Goal: Information Seeking & Learning: Learn about a topic

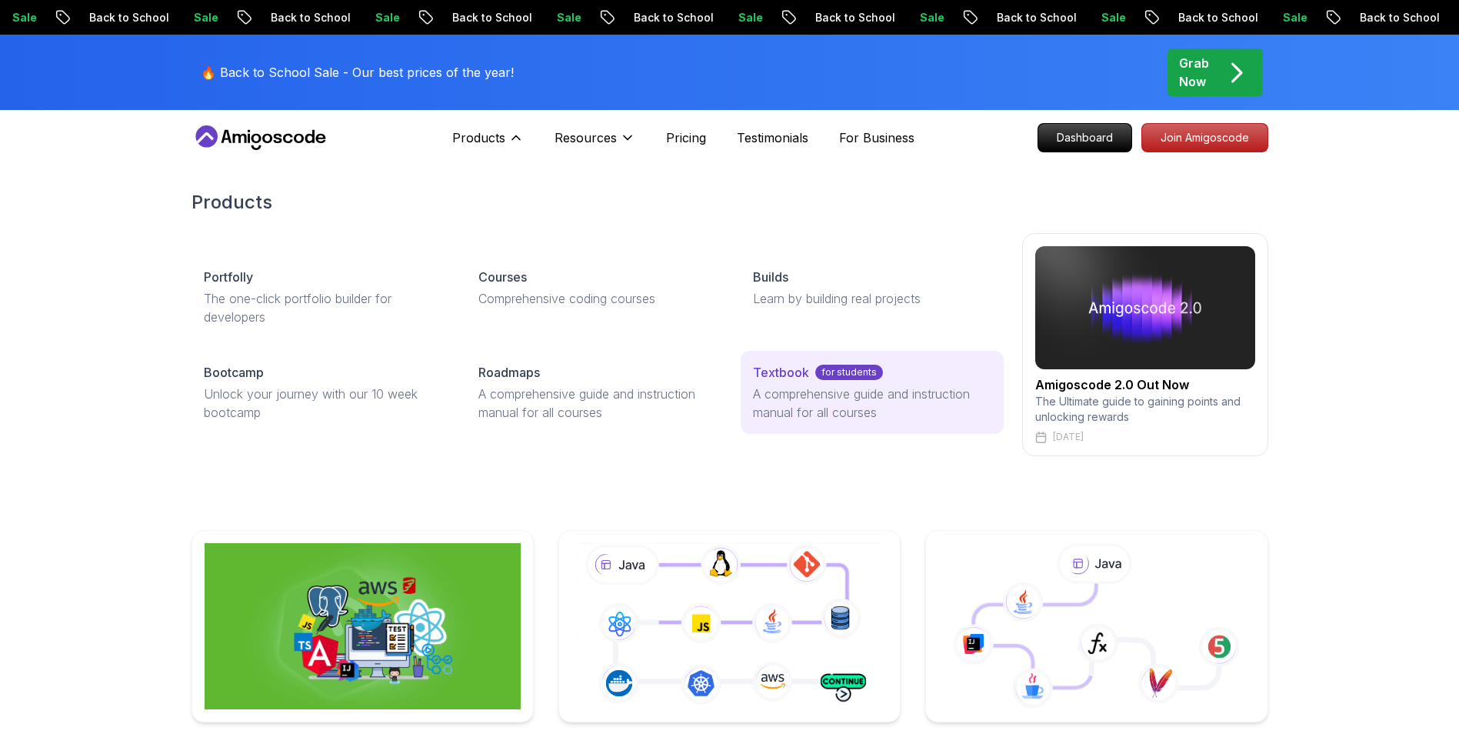
click at [861, 375] on p "for students" at bounding box center [849, 372] width 68 height 15
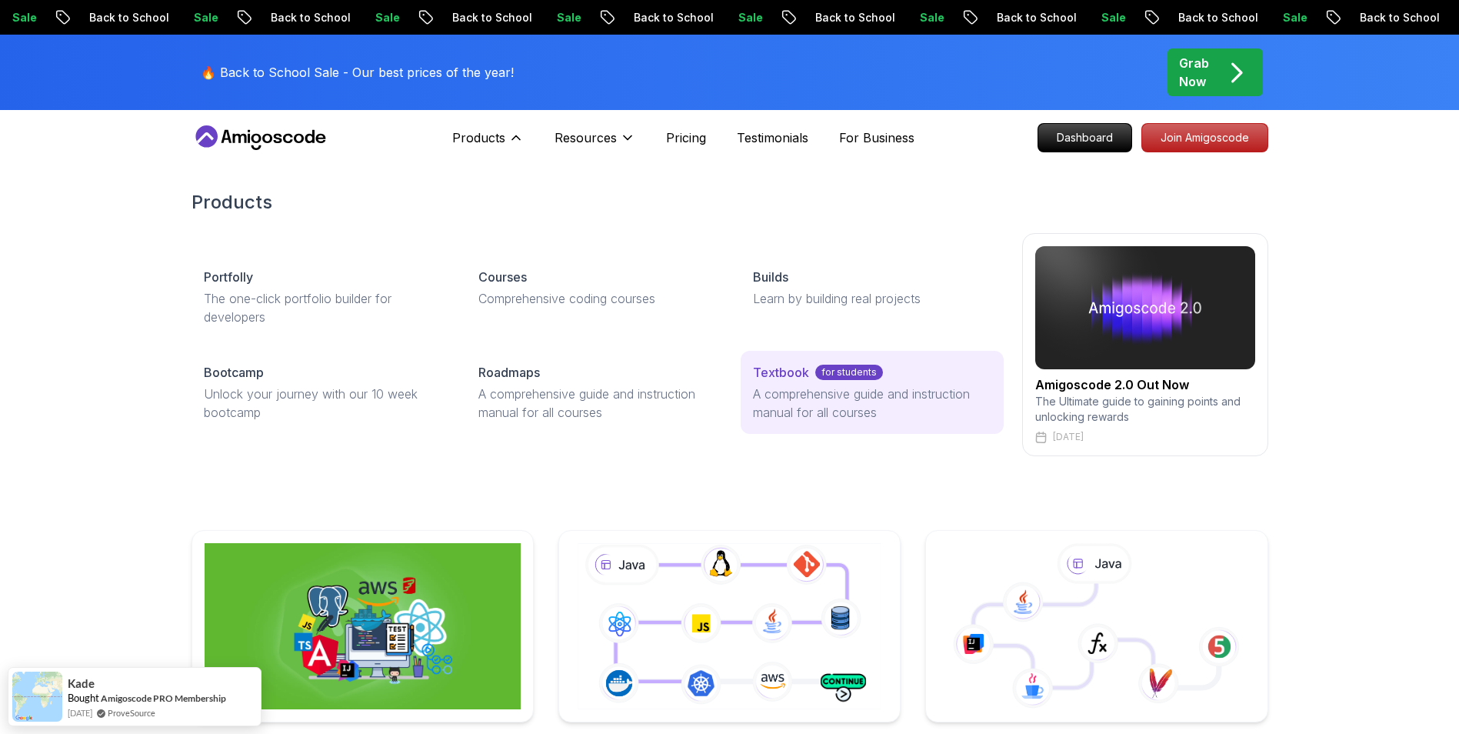
click at [811, 368] on div "Textbook for students" at bounding box center [872, 372] width 238 height 18
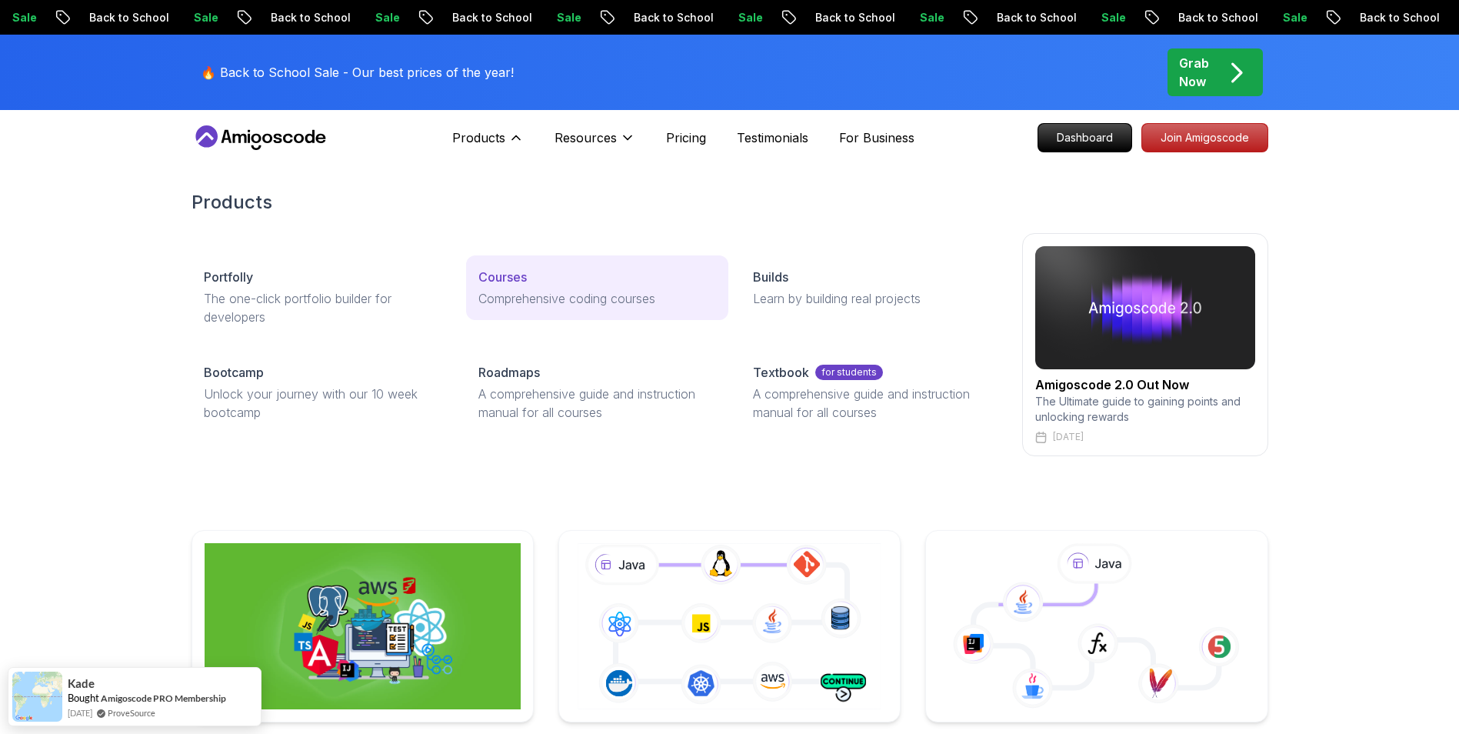
click at [500, 271] on p "Courses" at bounding box center [502, 277] width 48 height 18
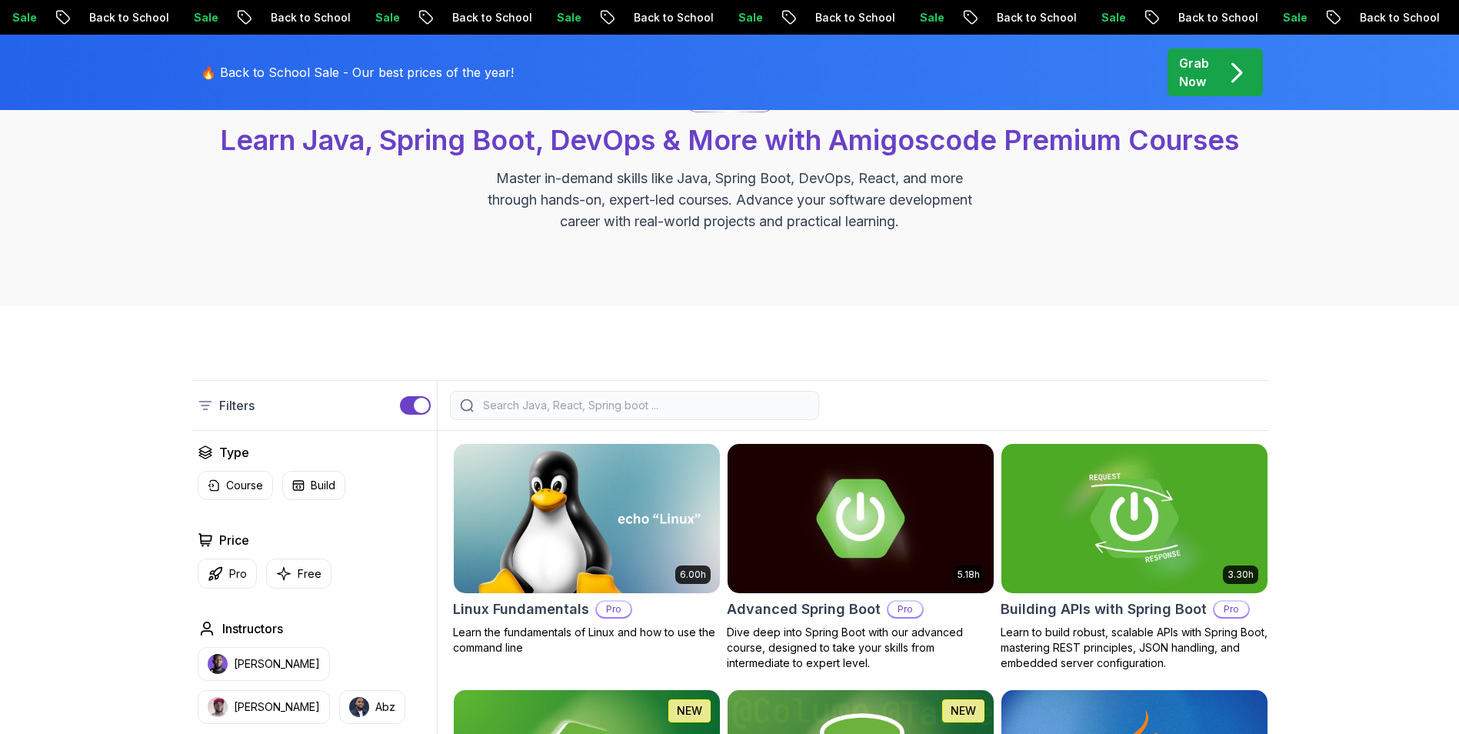
scroll to position [231, 0]
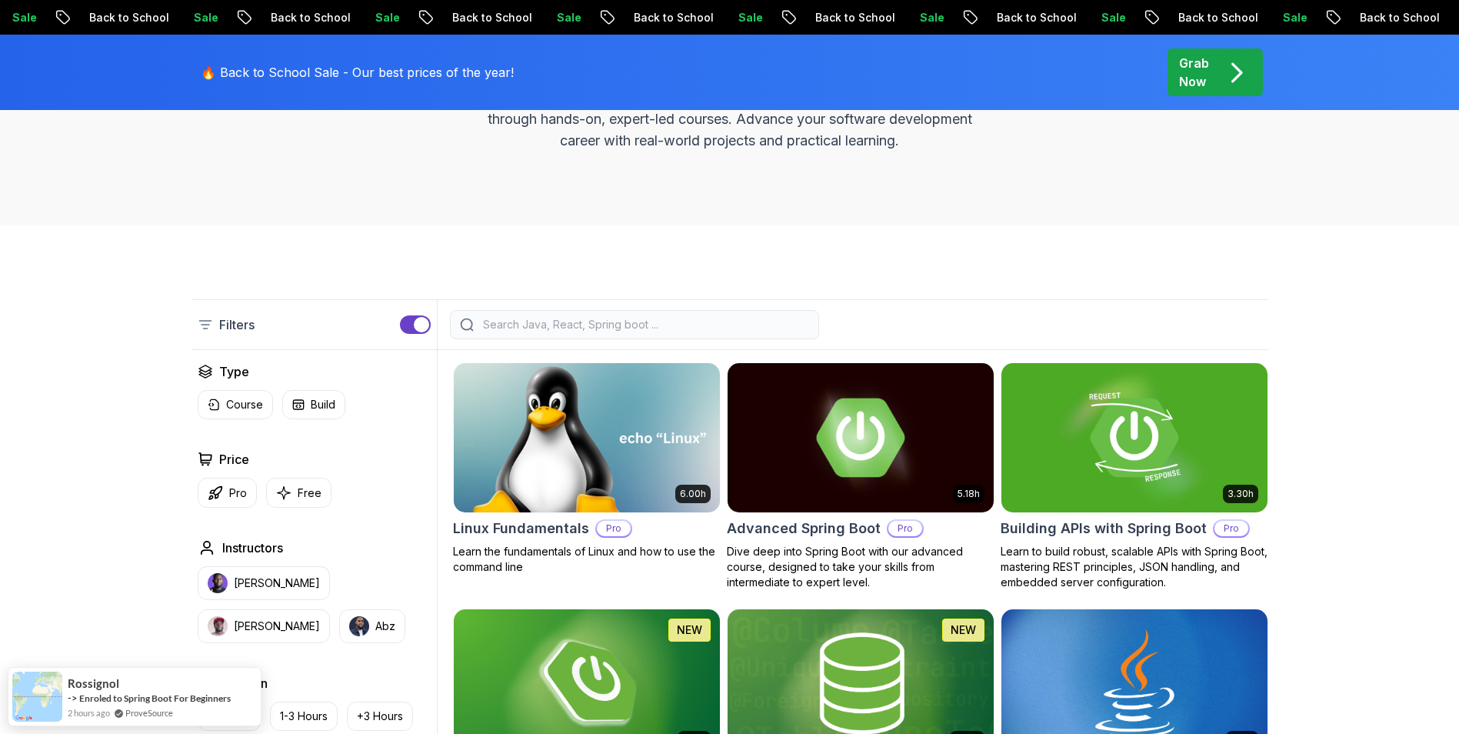
click at [562, 461] on img at bounding box center [586, 437] width 279 height 156
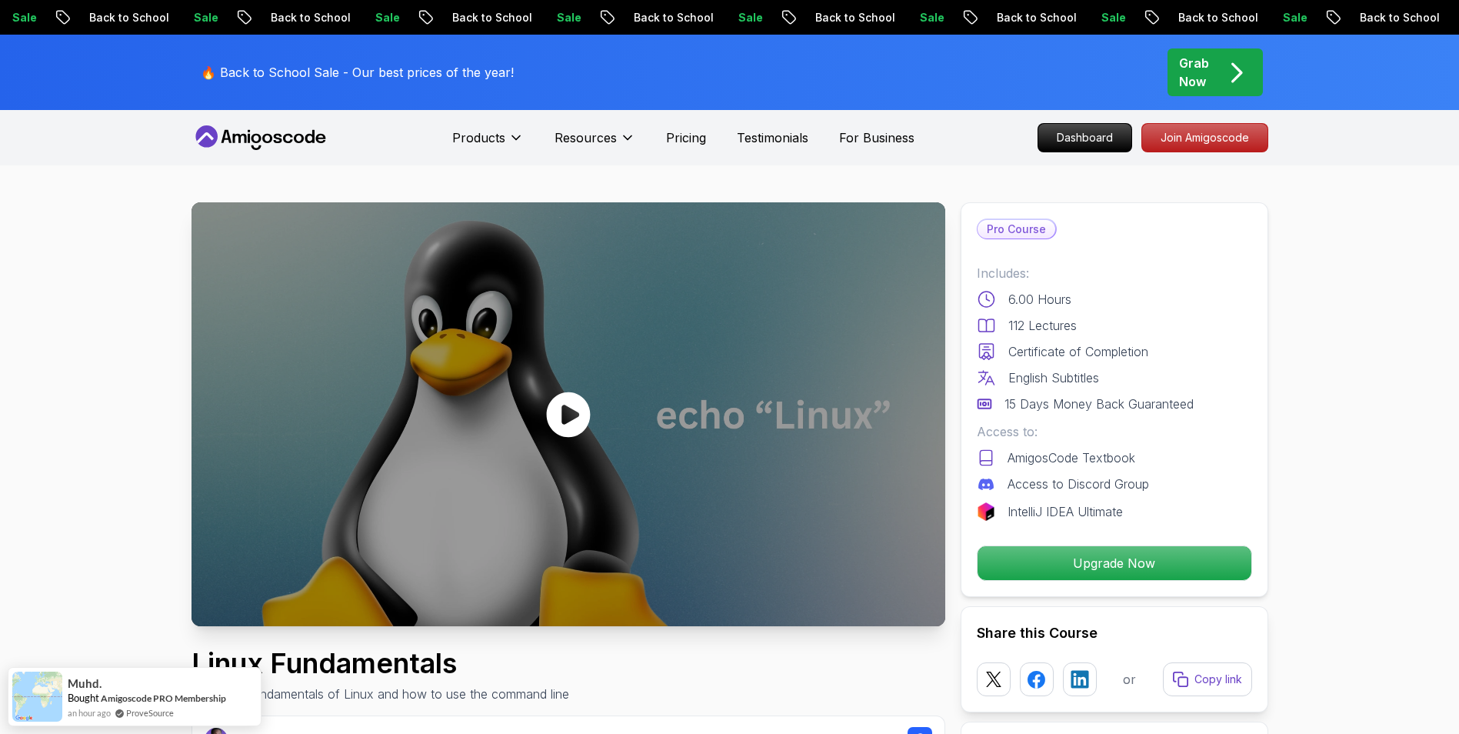
click at [574, 401] on icon at bounding box center [568, 413] width 44 height 45
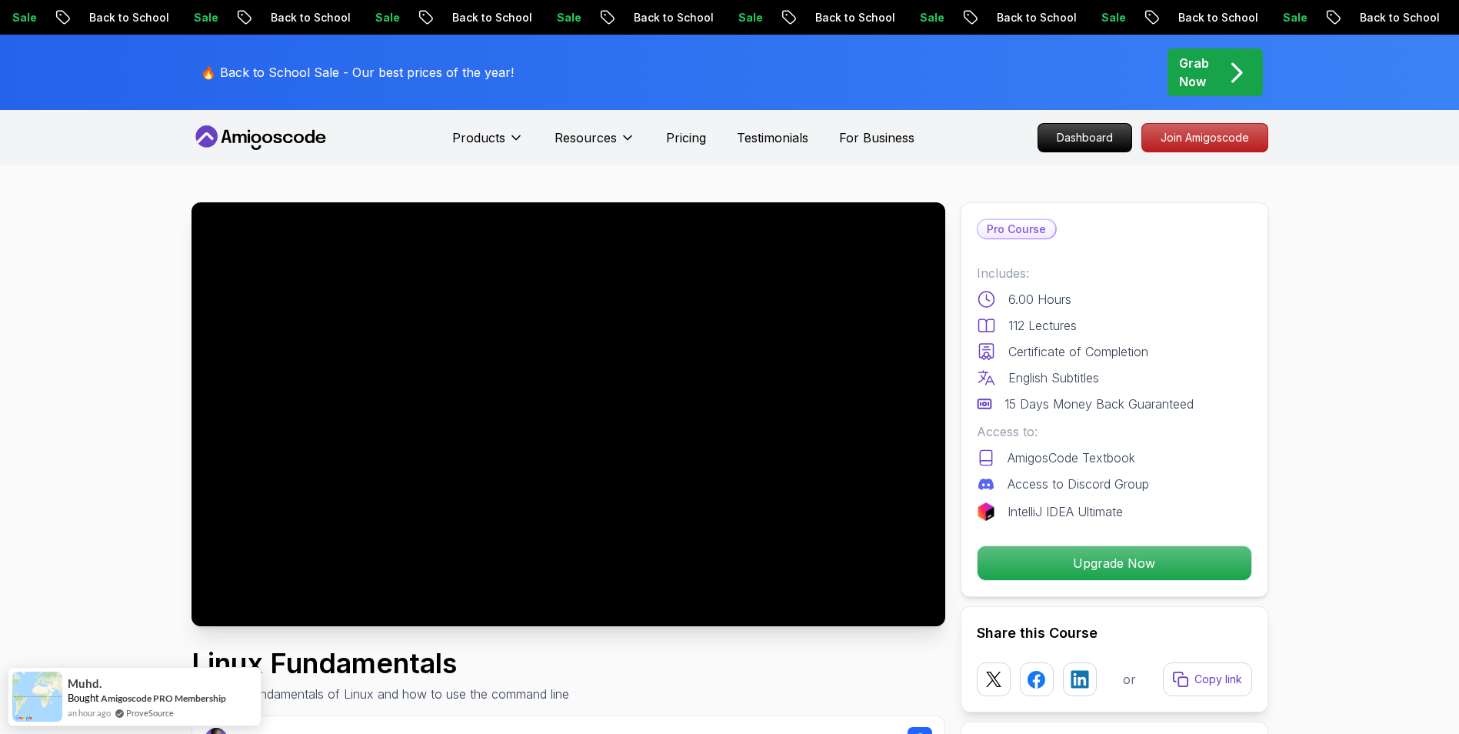
click at [614, 358] on div at bounding box center [569, 414] width 754 height 424
click at [664, 421] on div at bounding box center [569, 414] width 754 height 424
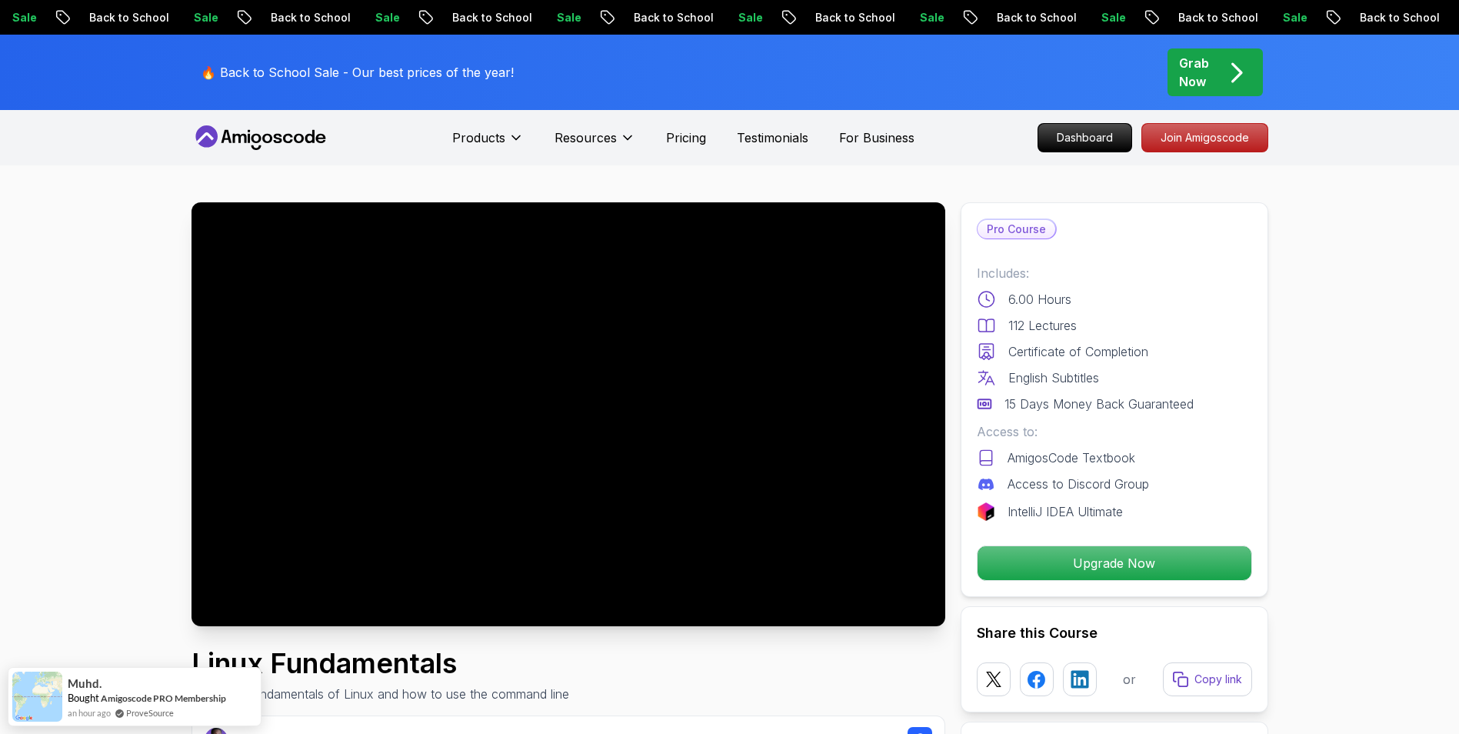
click at [664, 421] on div at bounding box center [569, 414] width 754 height 424
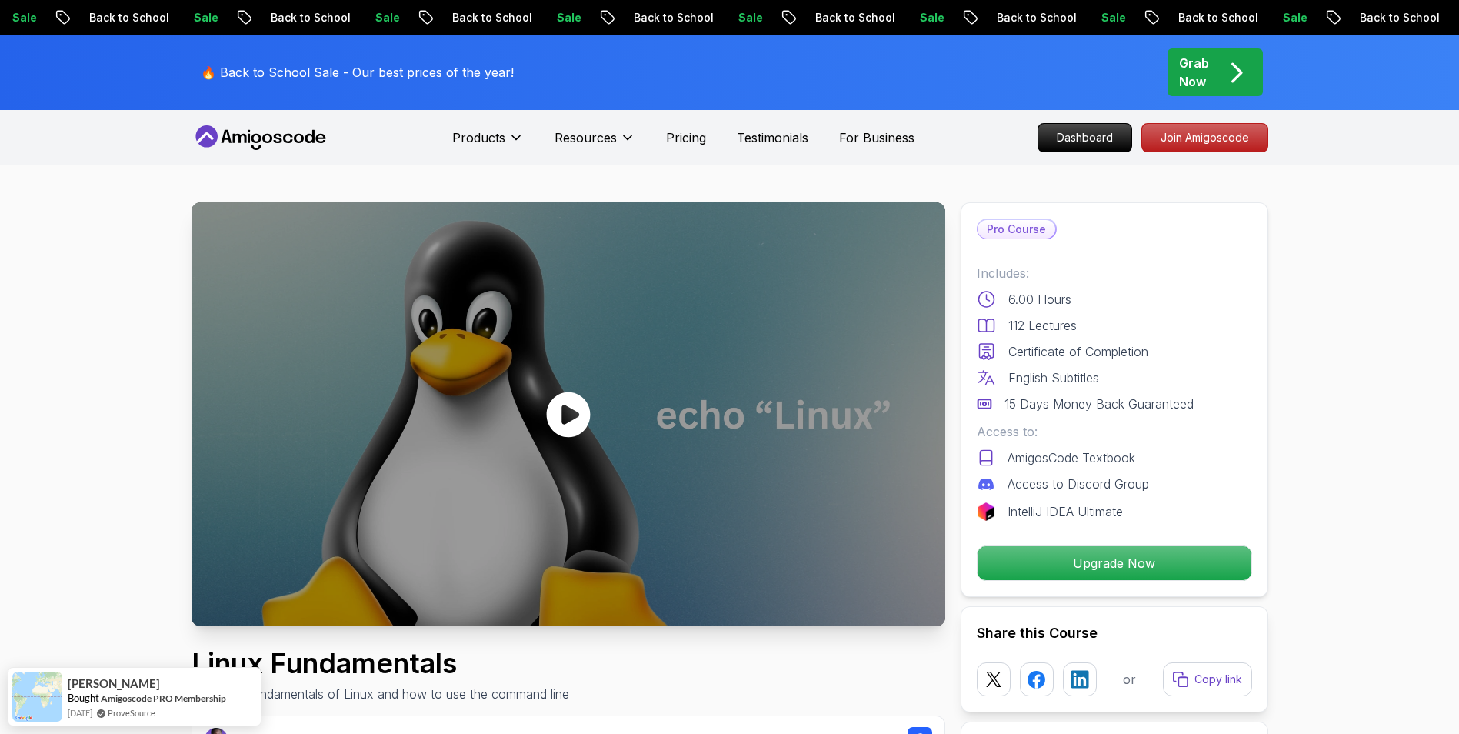
click at [565, 423] on icon at bounding box center [568, 414] width 46 height 46
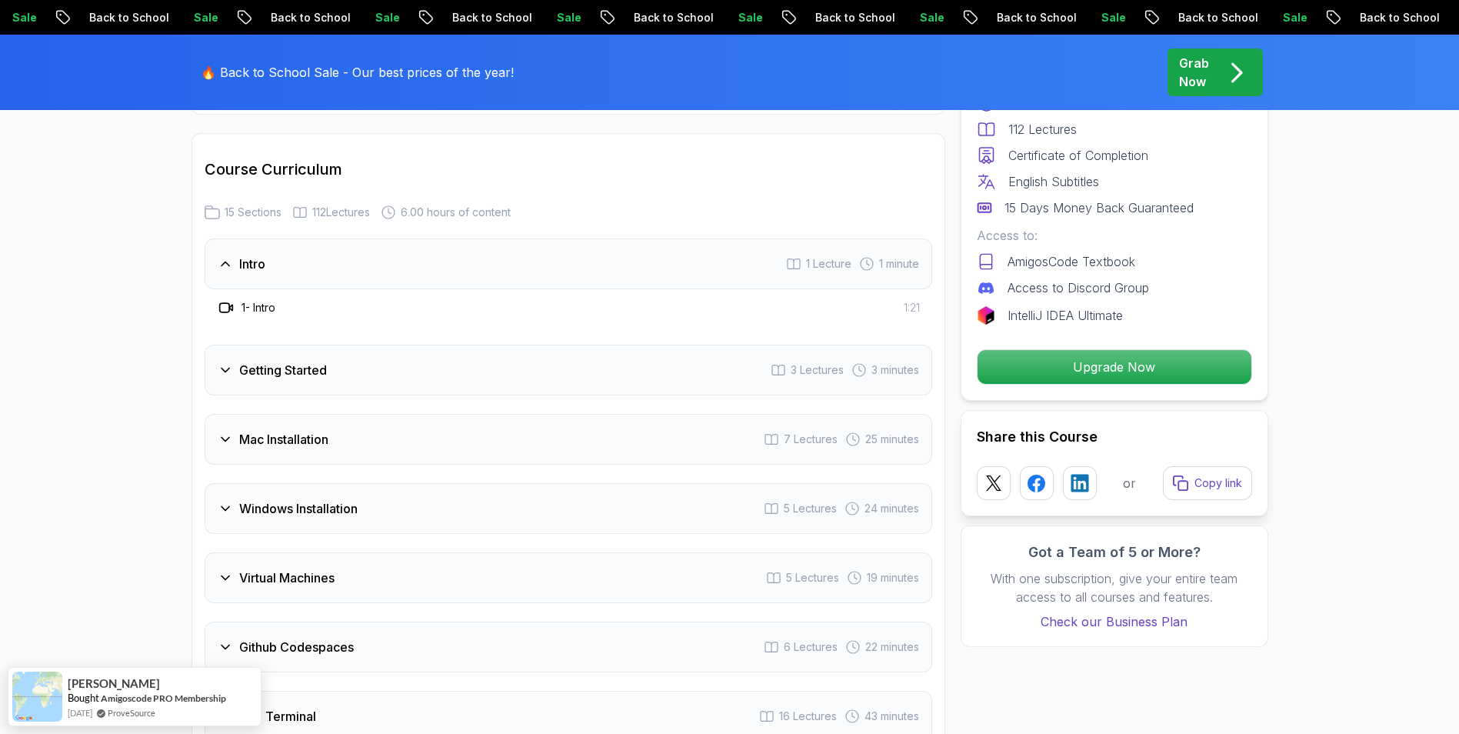
scroll to position [2000, 0]
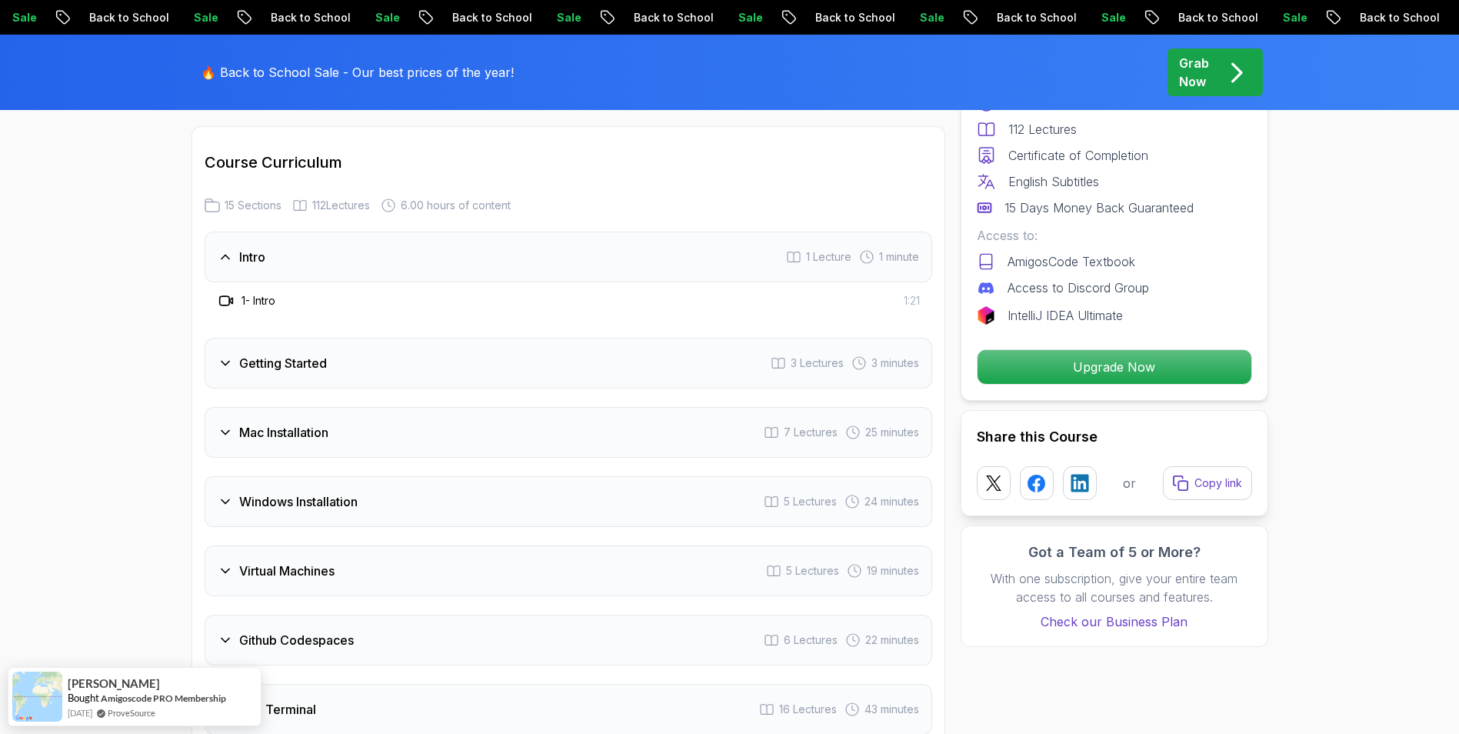
click at [265, 302] on h3 "1 - Intro" at bounding box center [258, 300] width 34 height 15
click at [221, 297] on icon at bounding box center [224, 300] width 10 height 9
click at [238, 261] on div "Intro" at bounding box center [242, 257] width 48 height 18
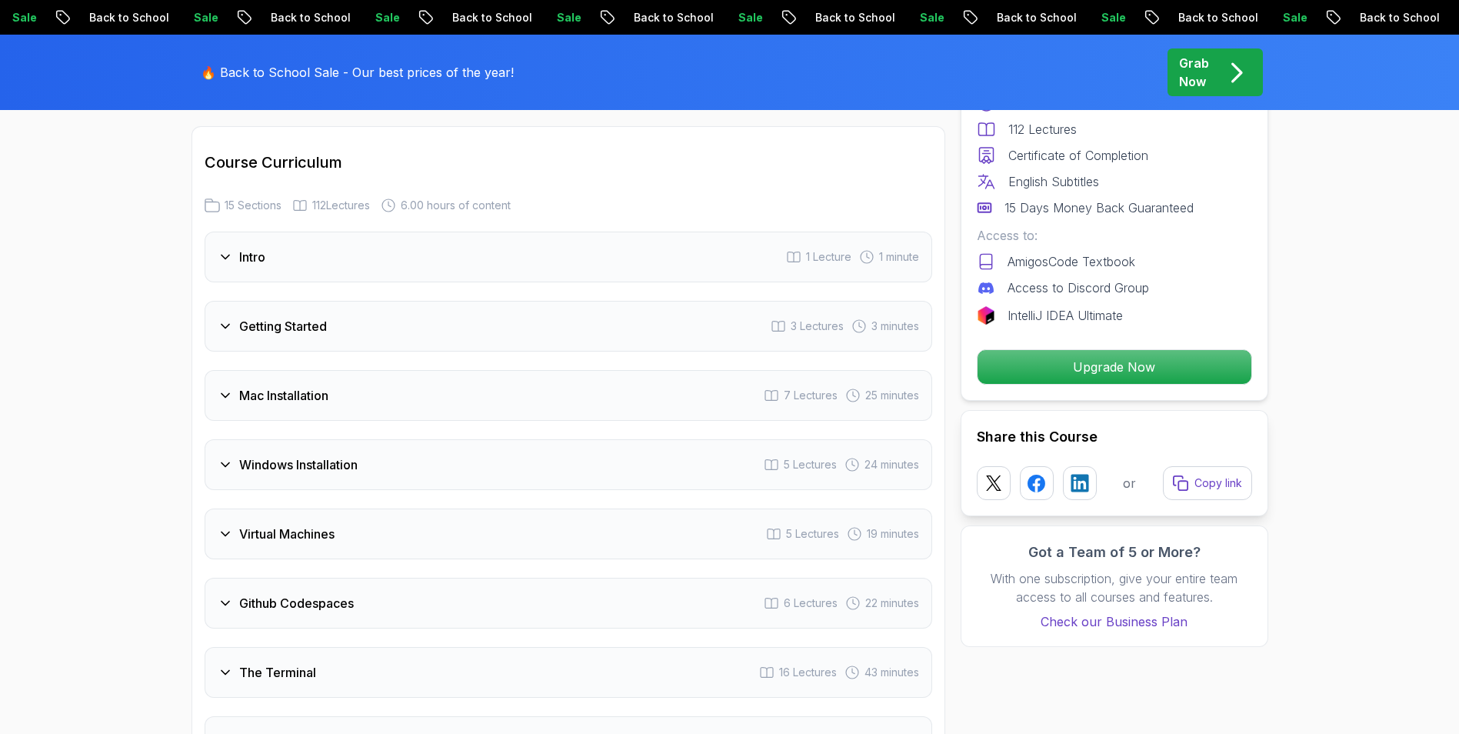
click at [229, 258] on icon at bounding box center [225, 256] width 15 height 15
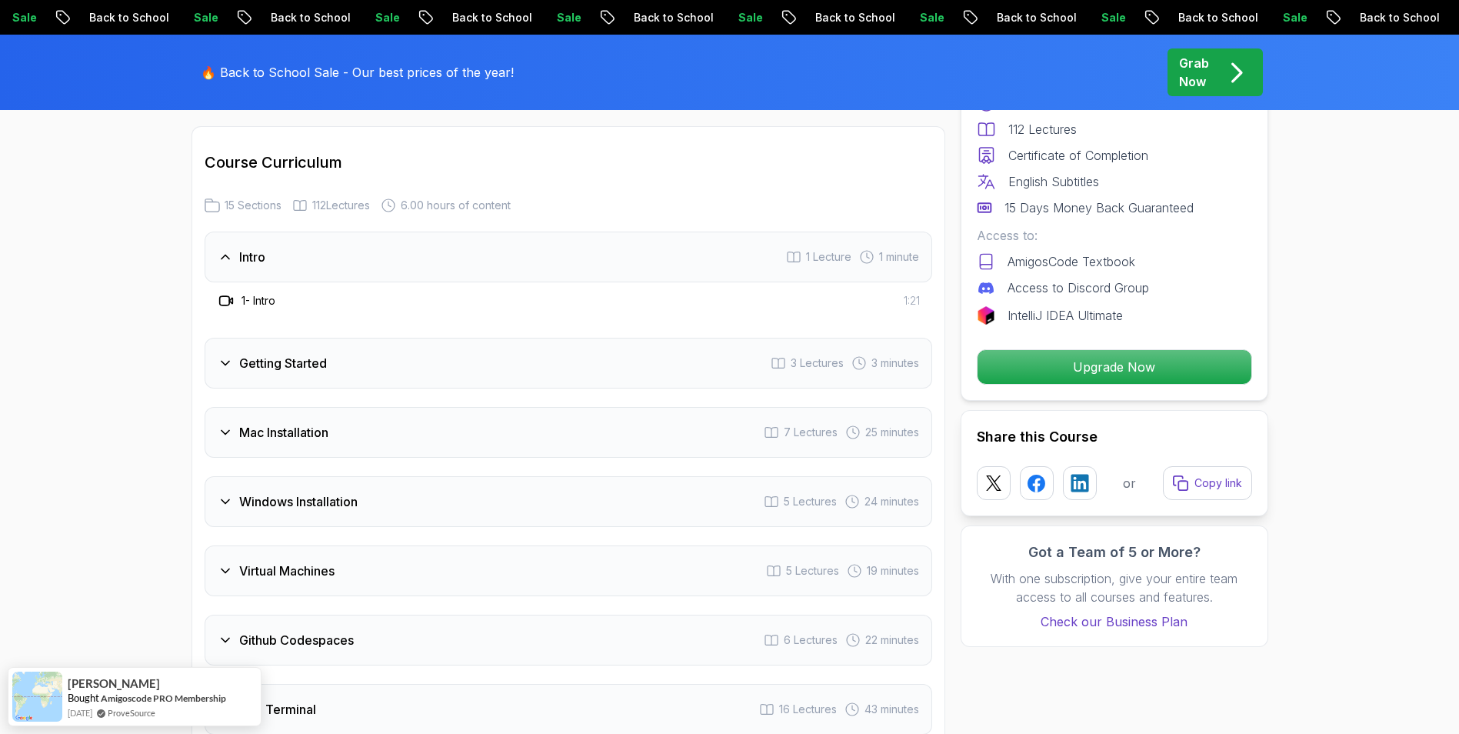
click at [258, 361] on h3 "Getting Started" at bounding box center [283, 363] width 88 height 18
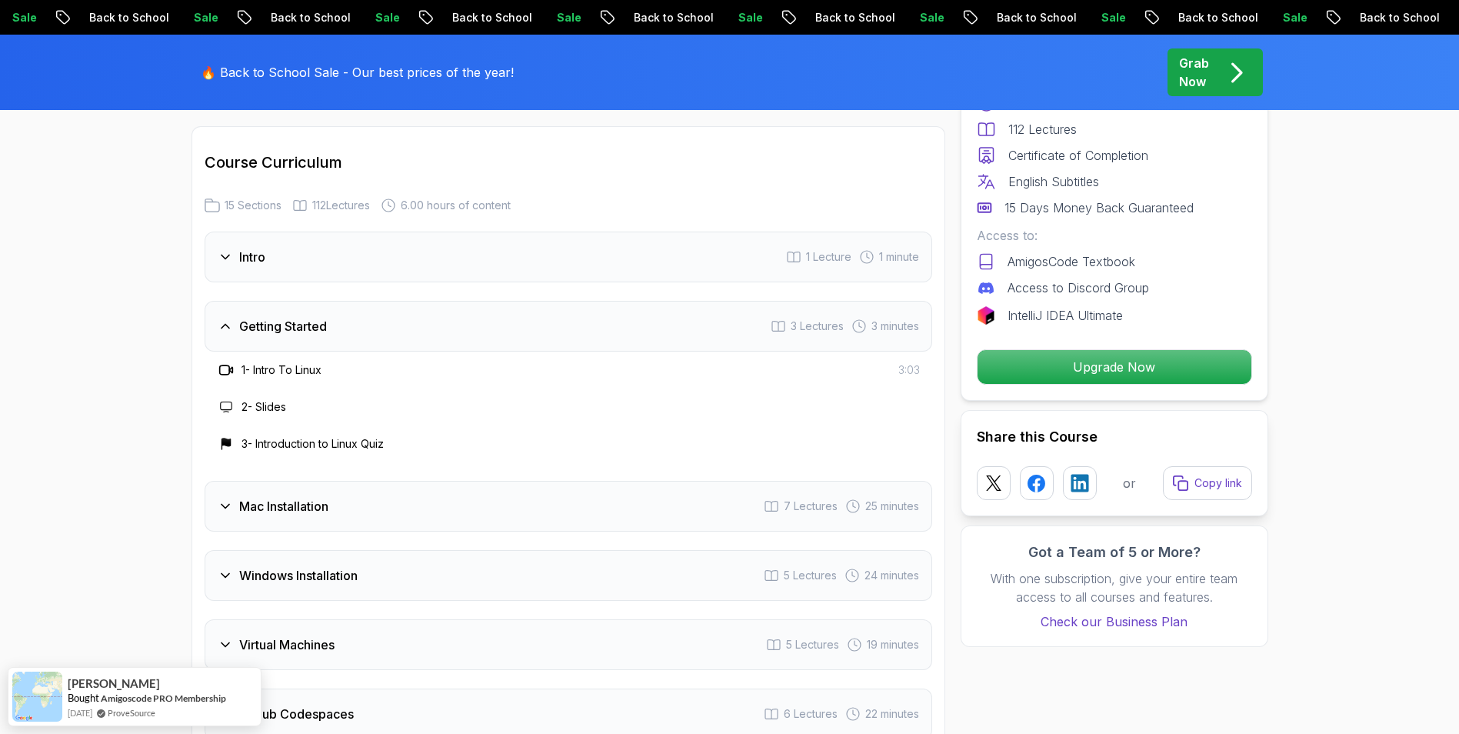
click at [277, 367] on h3 "1 - Intro To Linux" at bounding box center [281, 369] width 80 height 15
click at [272, 406] on h3 "2 - Slides" at bounding box center [263, 406] width 45 height 15
click at [301, 333] on h3 "Getting Started" at bounding box center [283, 326] width 88 height 18
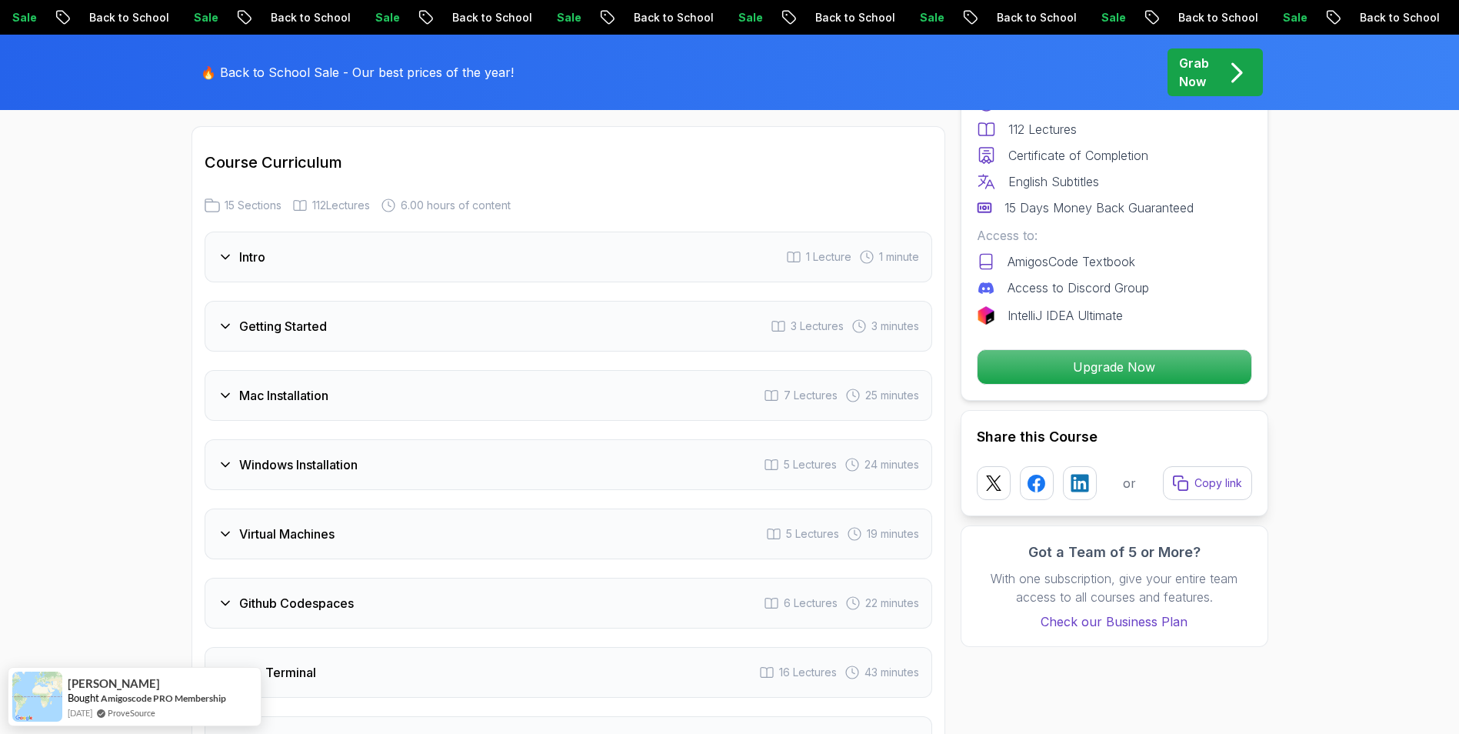
click at [267, 266] on div "Intro 1 Lecture 1 minute" at bounding box center [569, 257] width 728 height 51
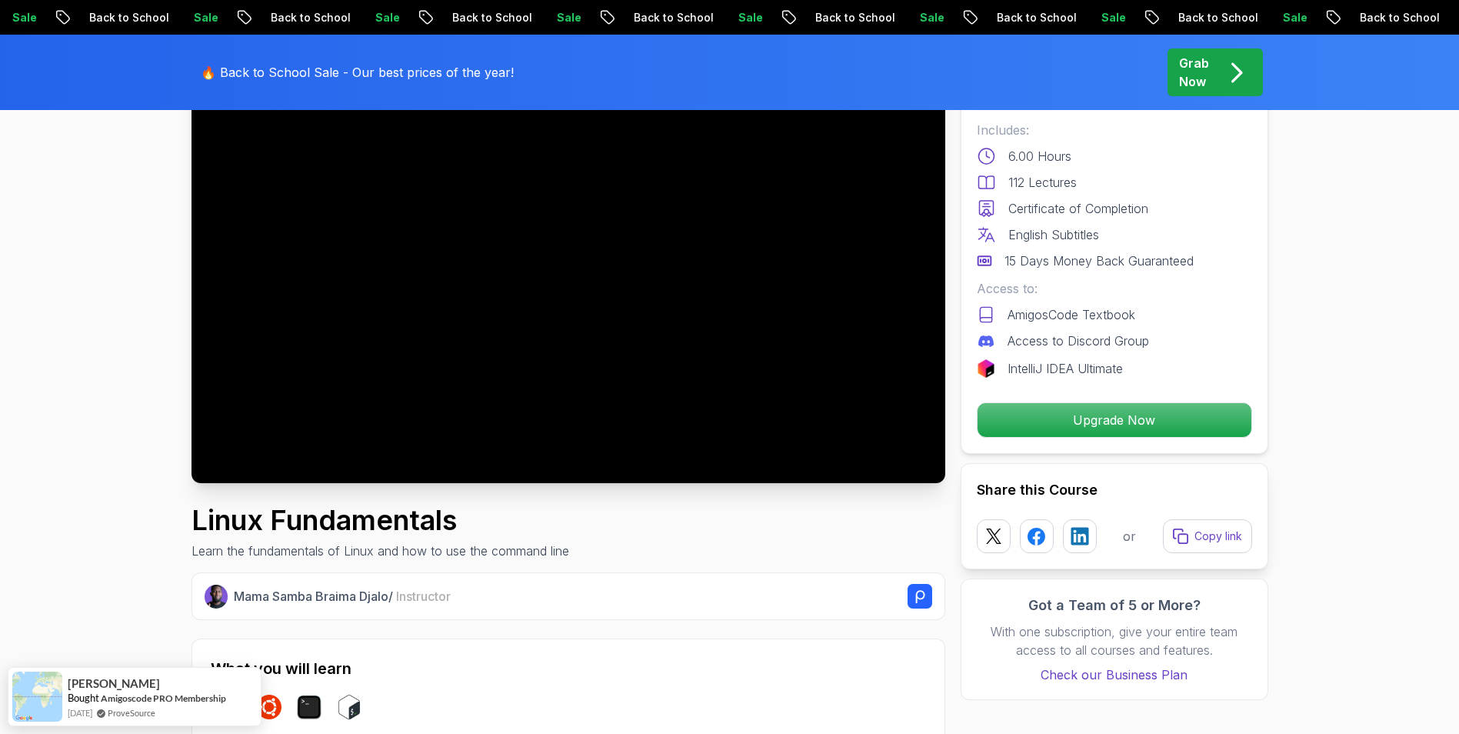
scroll to position [0, 0]
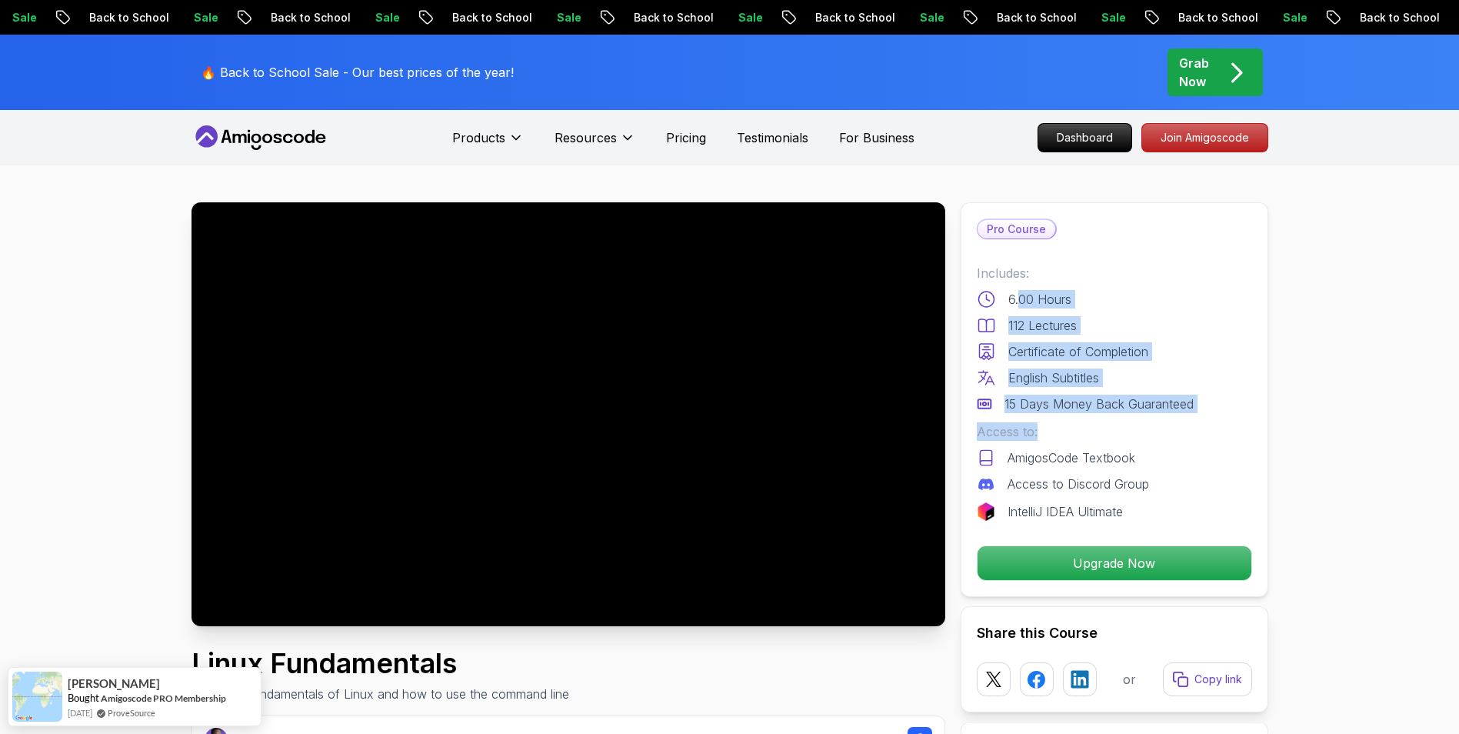
drag, startPoint x: 1021, startPoint y: 301, endPoint x: 1124, endPoint y: 415, distance: 153.0
click at [1124, 415] on div "Includes: 6.00 Hours 112 Lectures Certificate of Completion English Subtitles 1…" at bounding box center [1114, 392] width 275 height 257
drag, startPoint x: 1124, startPoint y: 415, endPoint x: 1291, endPoint y: 402, distance: 166.6
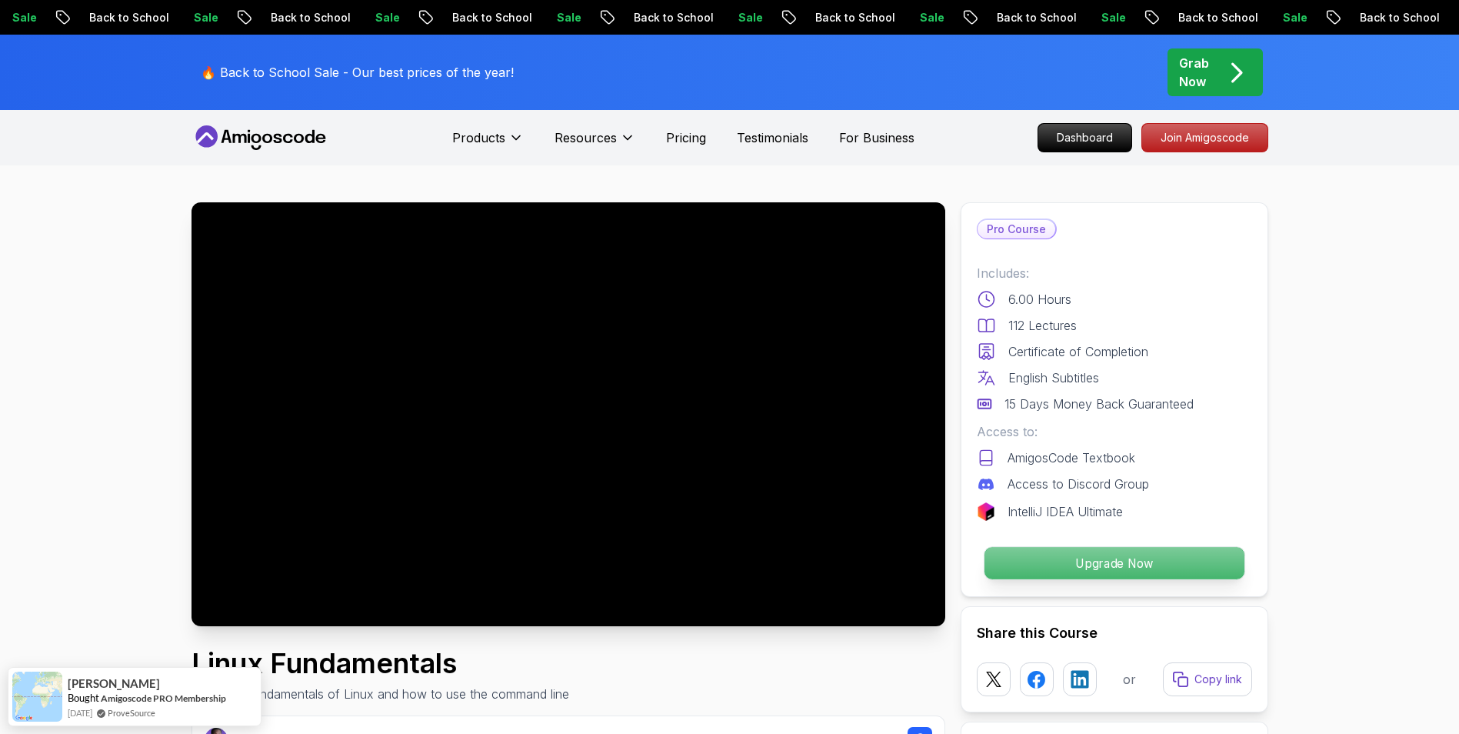
click at [1216, 551] on p "Upgrade Now" at bounding box center [1114, 563] width 260 height 32
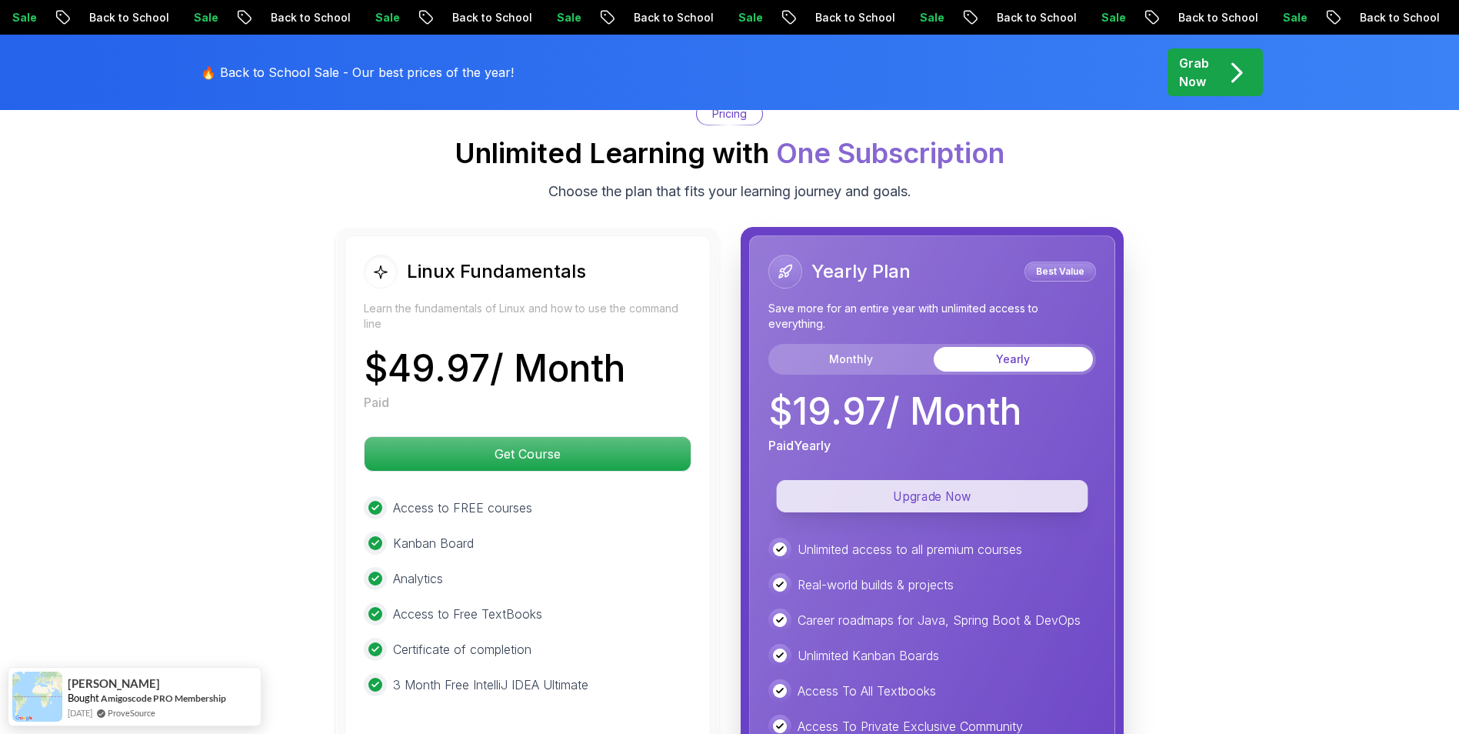
scroll to position [3412, 0]
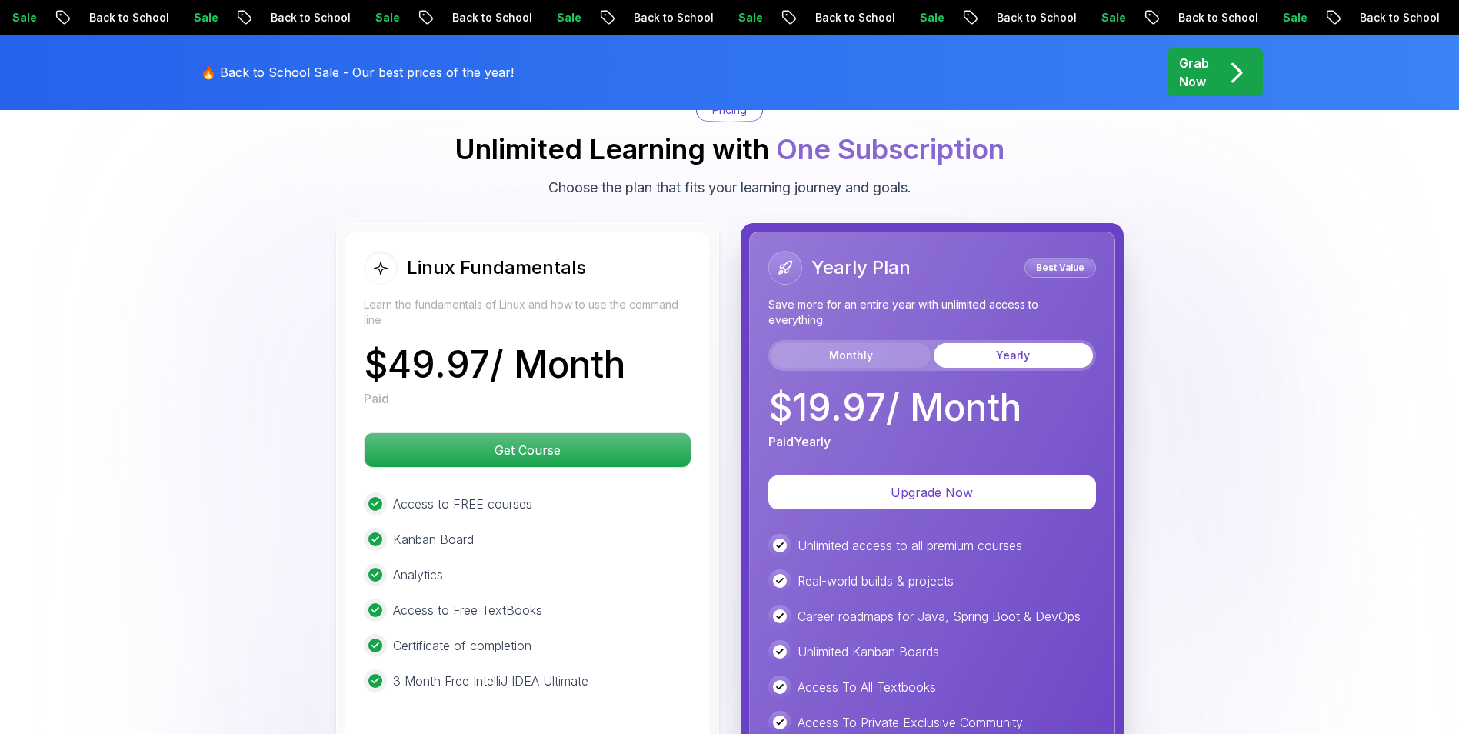
click at [857, 363] on button "Monthly" at bounding box center [850, 355] width 159 height 25
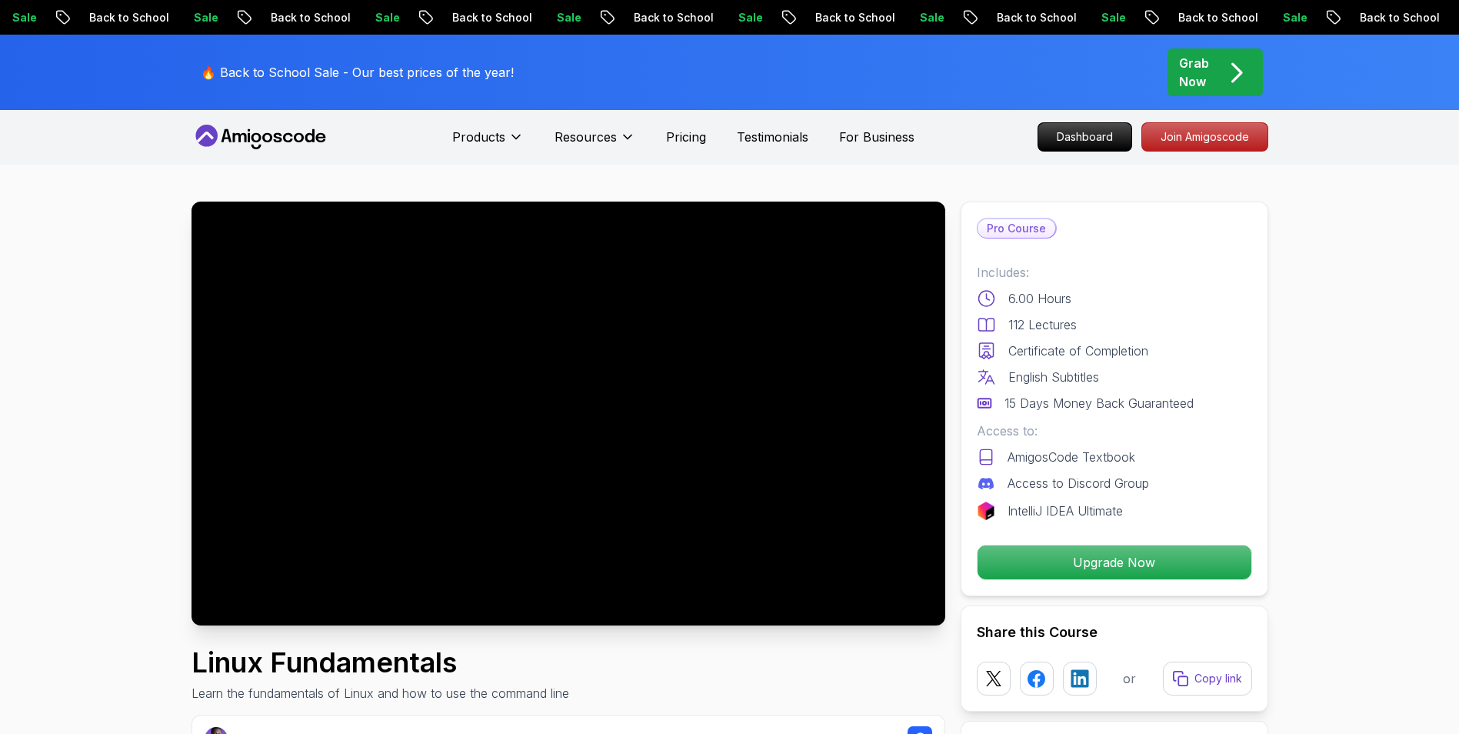
scroll to position [0, 0]
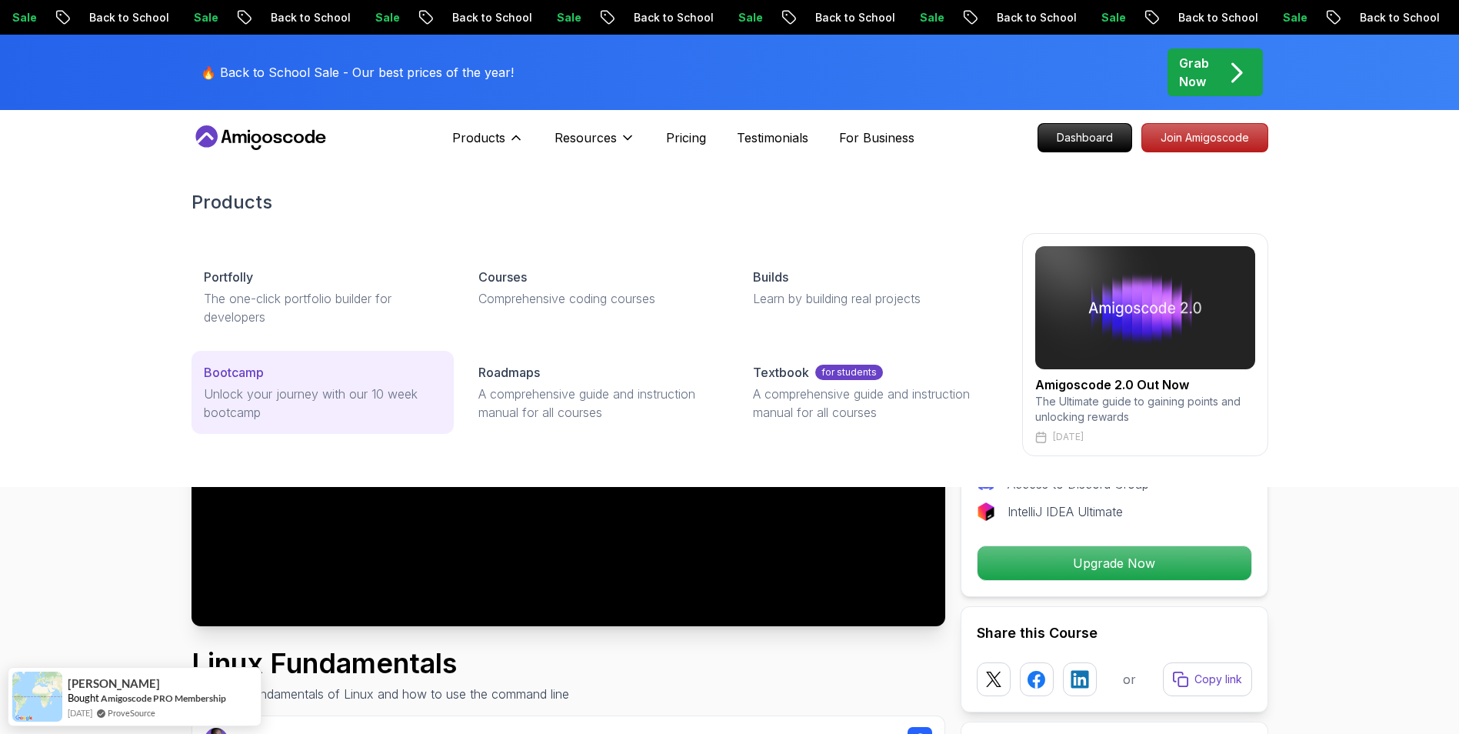
click at [388, 390] on p "Unlock your journey with our 10 week bootcamp" at bounding box center [323, 403] width 238 height 37
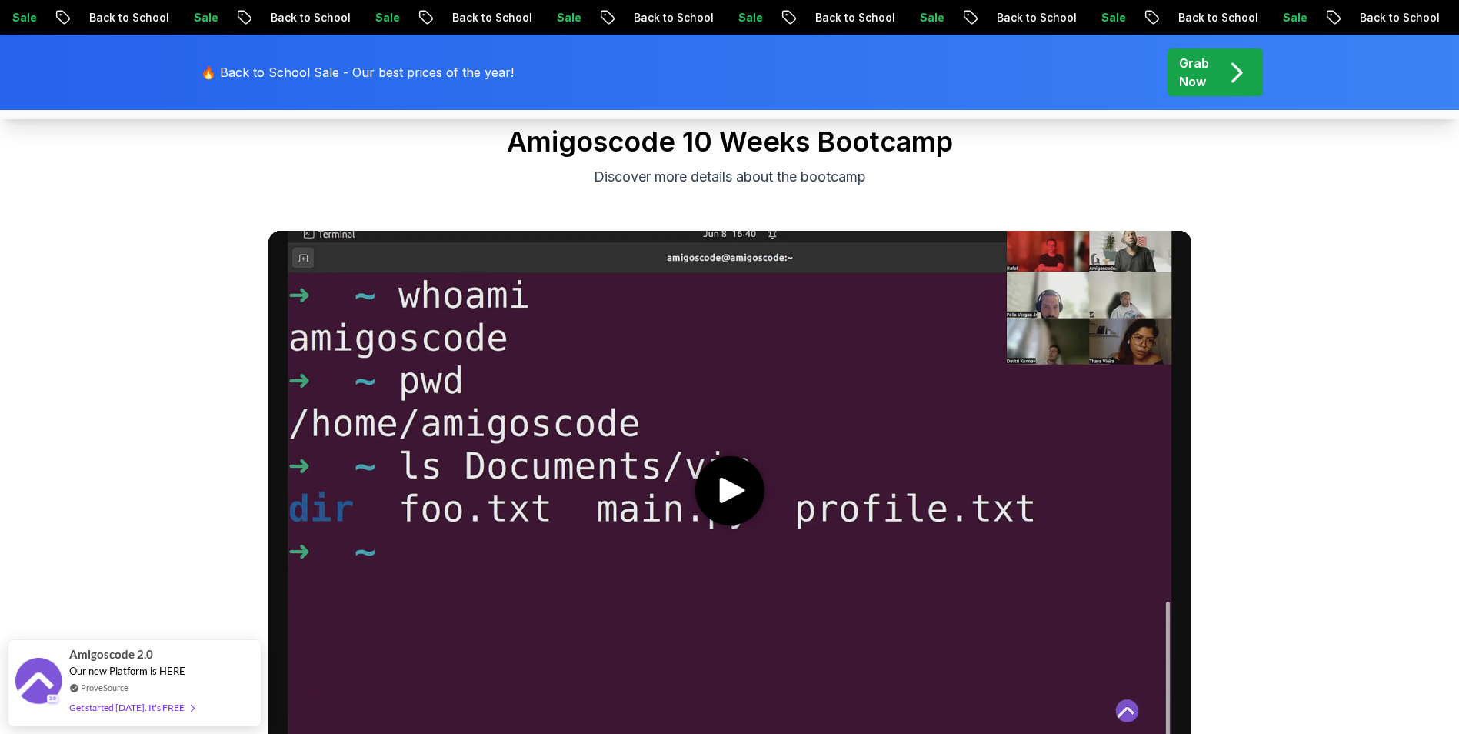
scroll to position [692, 0]
click at [722, 500] on icon "play" at bounding box center [731, 490] width 25 height 25
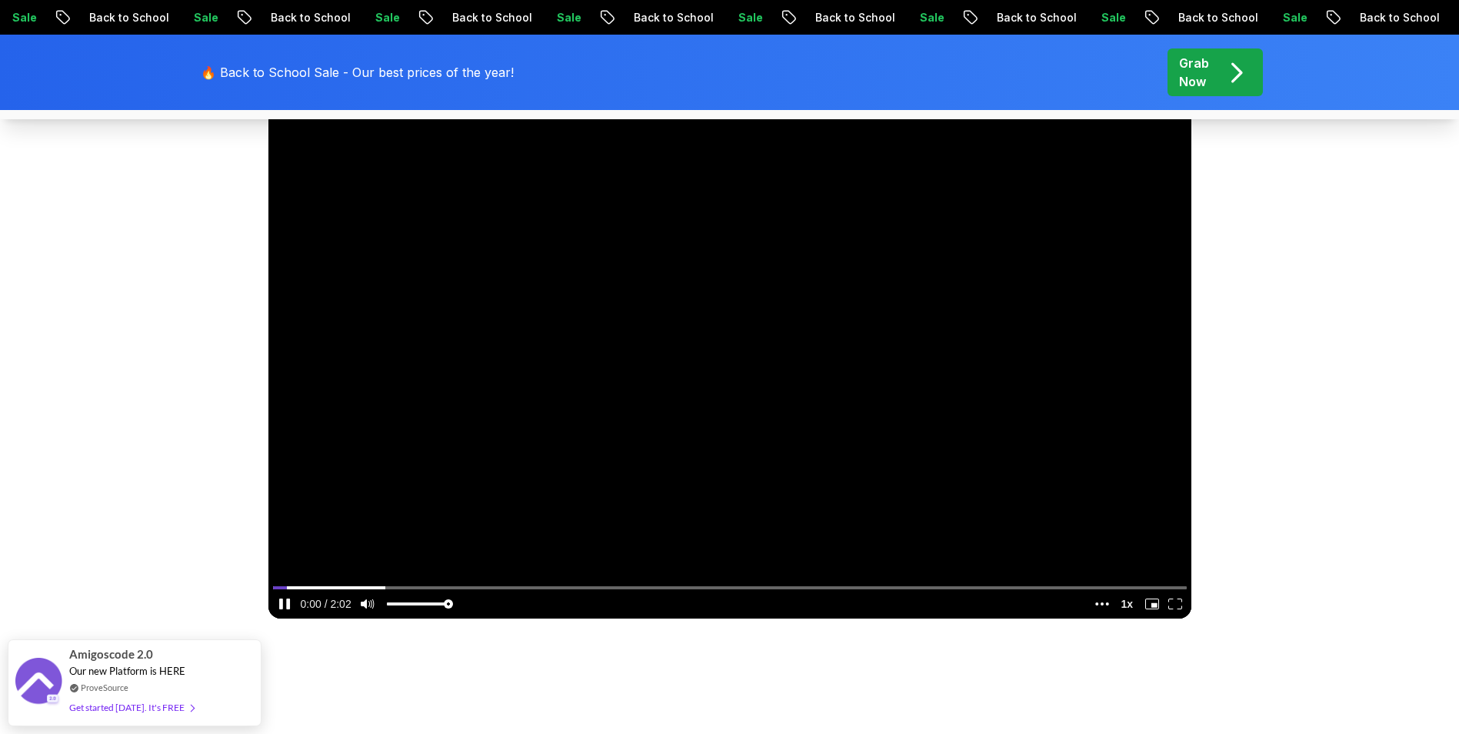
scroll to position [923, 0]
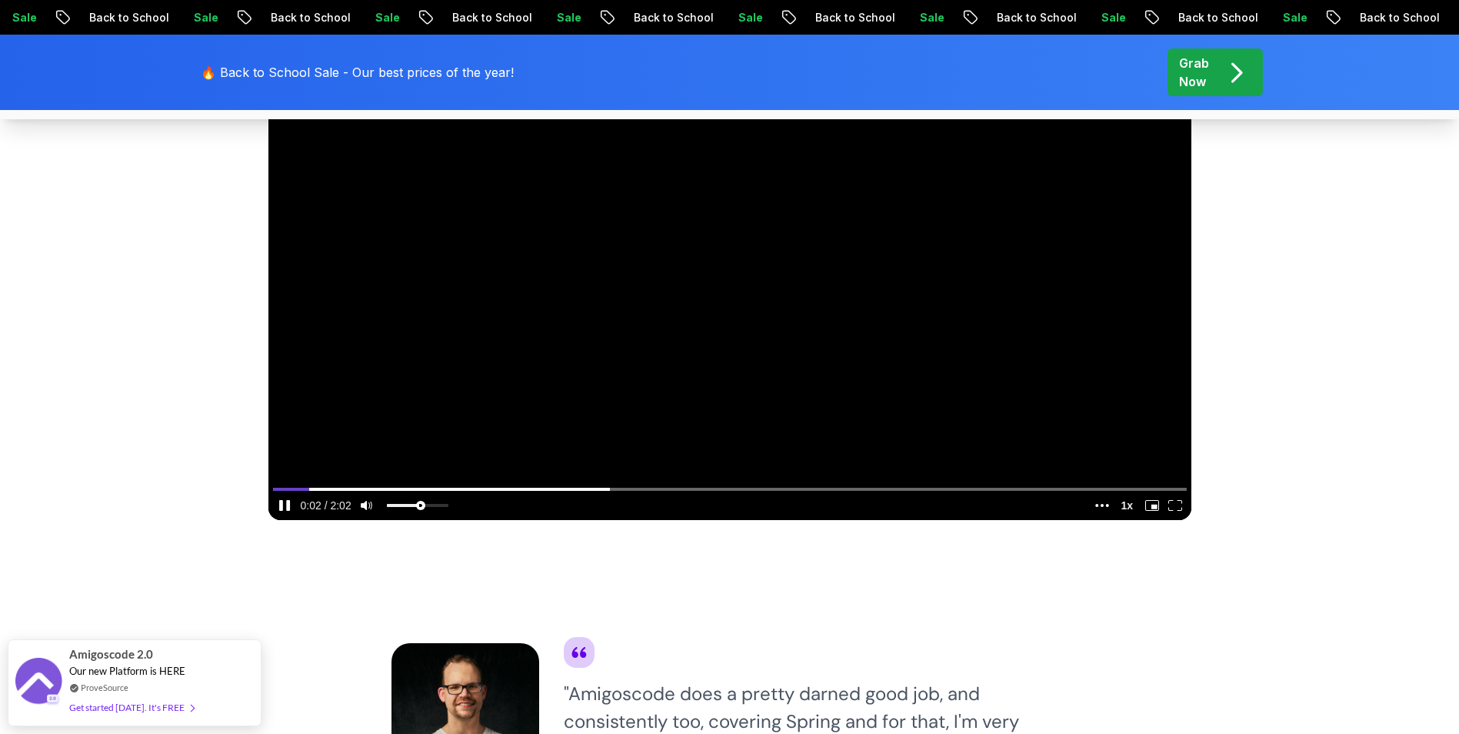
type input "0.550254204145483"
click at [419, 501] on input "volume" at bounding box center [418, 507] width 62 height 25
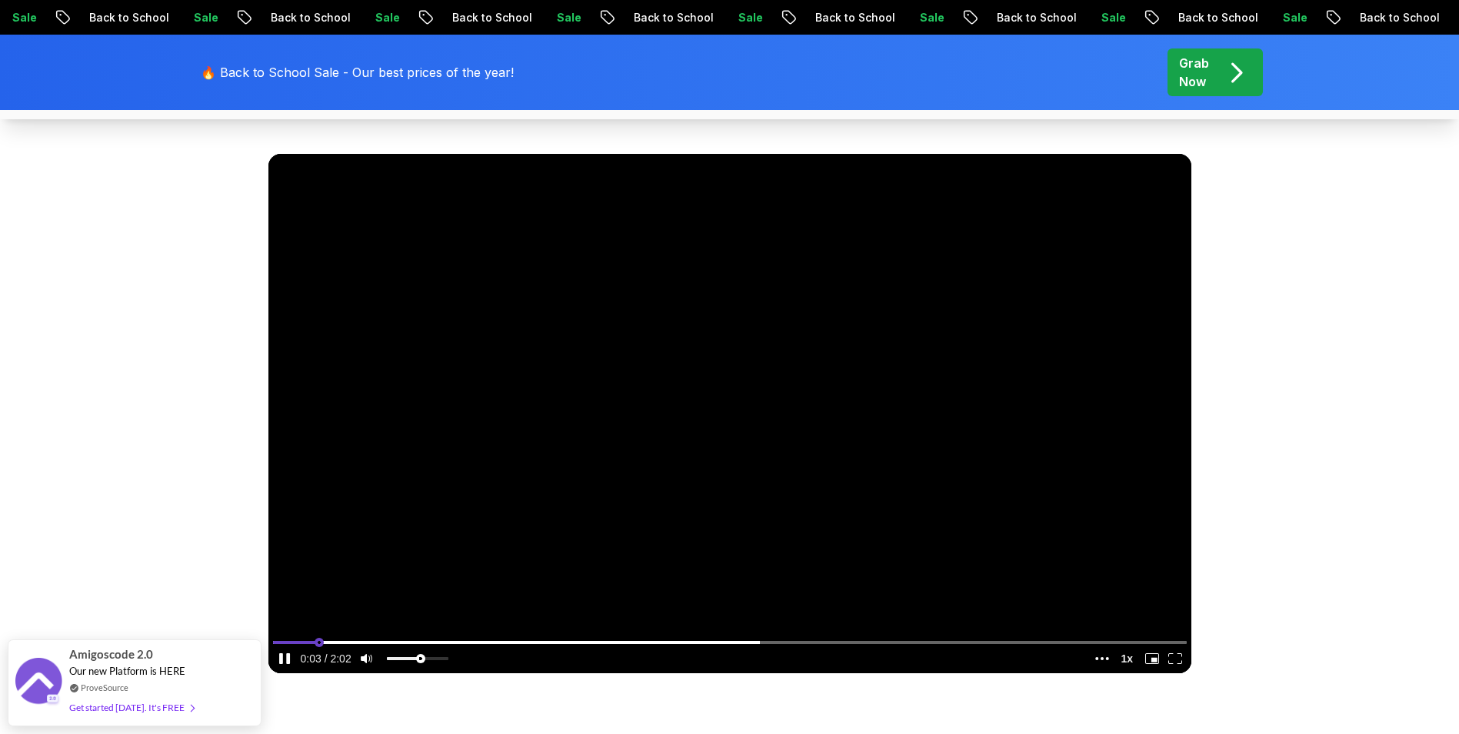
scroll to position [769, 0]
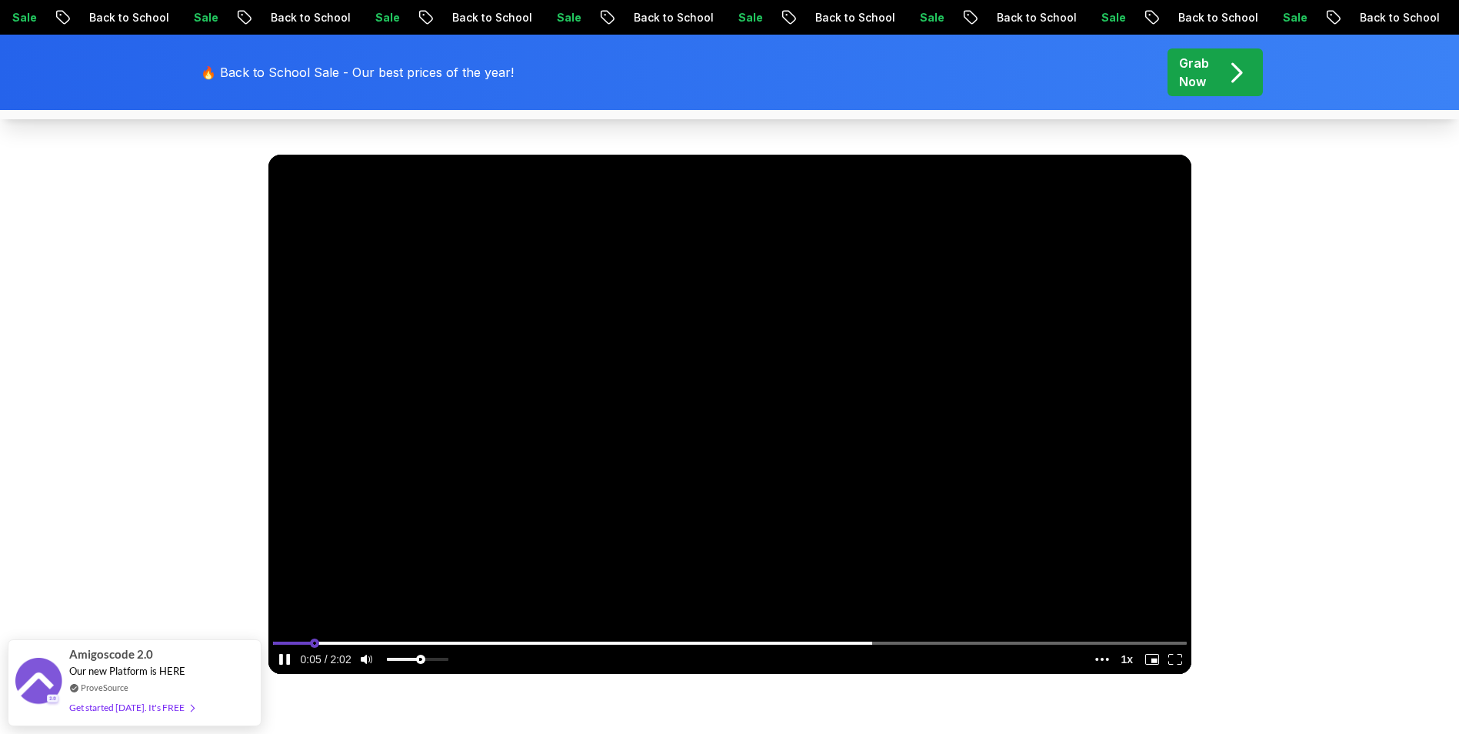
click at [367, 638] on input "seek" at bounding box center [730, 642] width 914 height 19
click at [421, 645] on input "seek" at bounding box center [730, 642] width 914 height 19
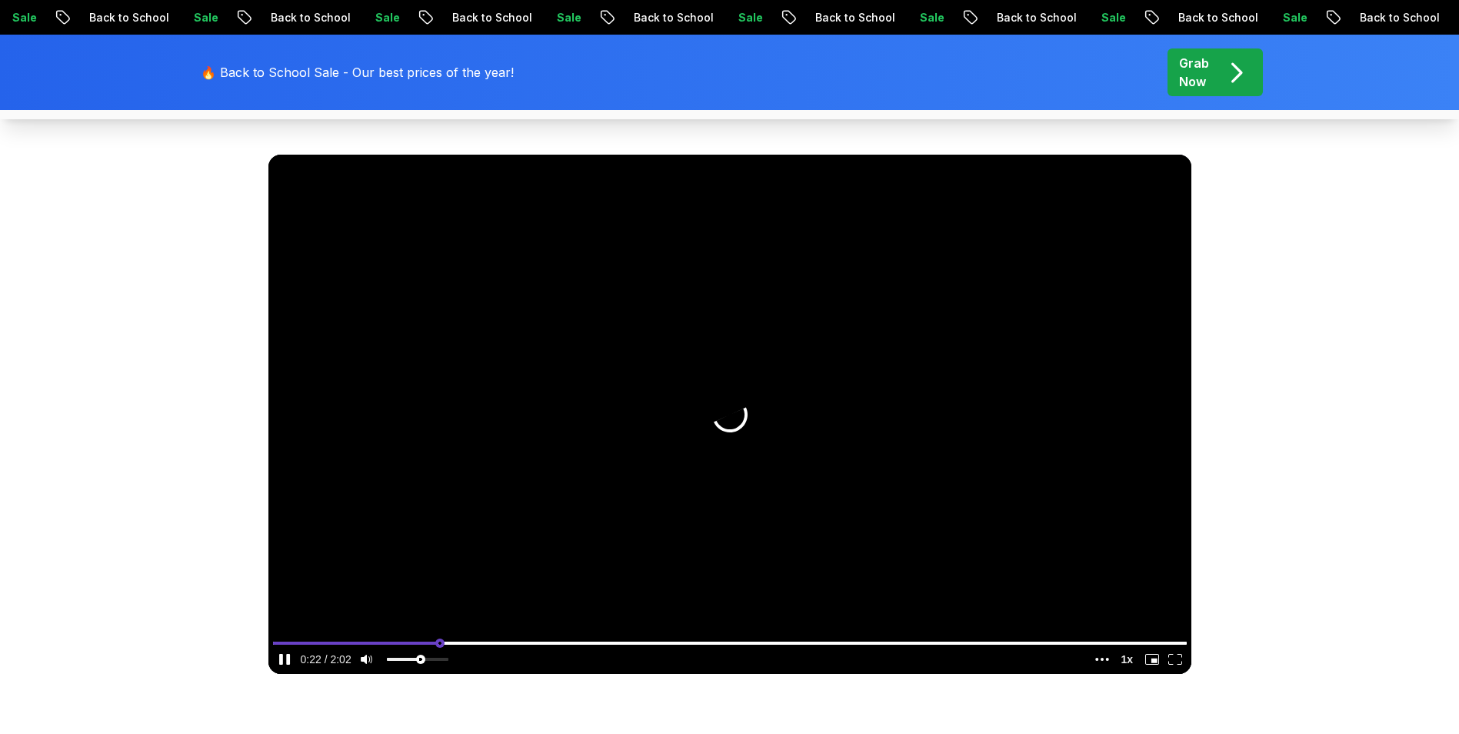
click at [588, 637] on input "seek" at bounding box center [730, 642] width 914 height 19
type input "0.365964916204989"
click at [703, 644] on input "seek" at bounding box center [730, 642] width 914 height 19
click at [736, 506] on video at bounding box center [729, 414] width 923 height 519
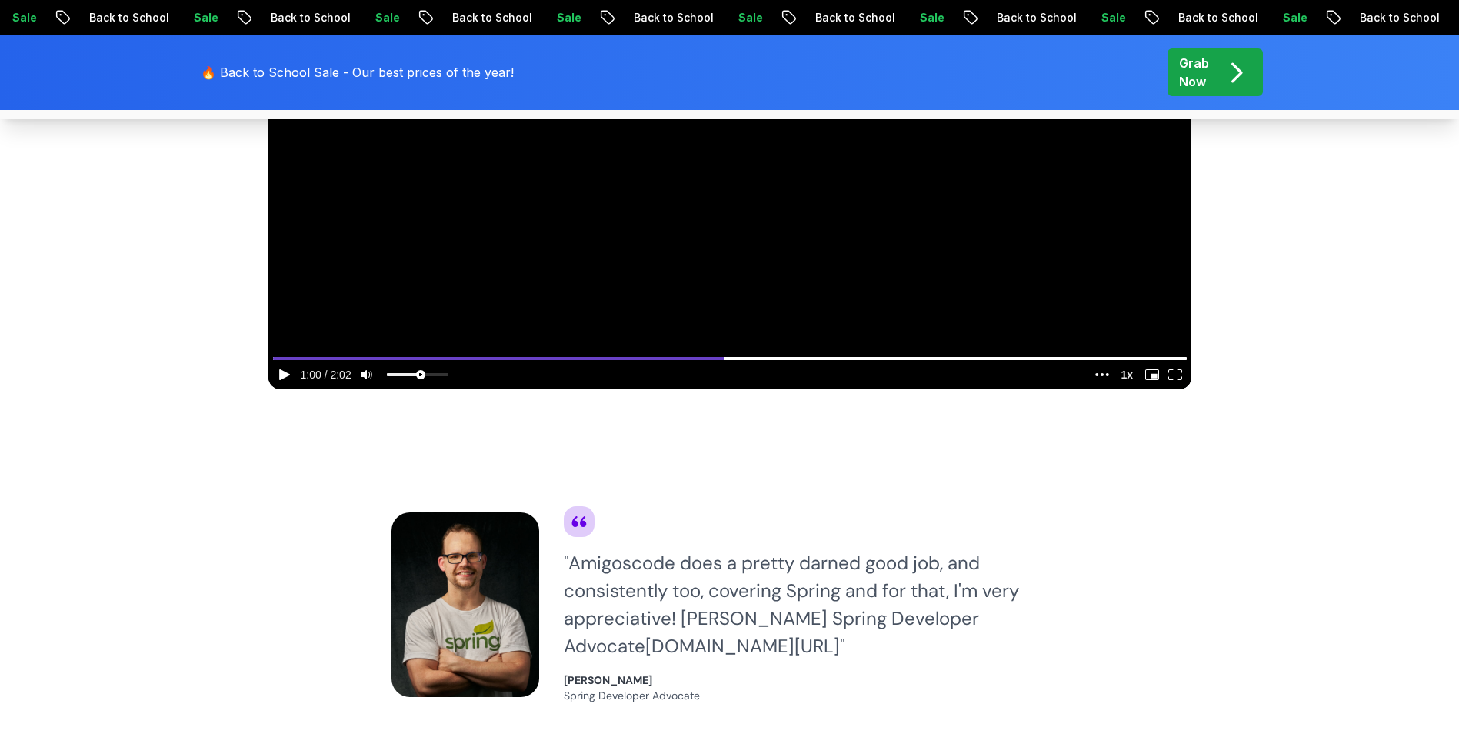
scroll to position [1154, 0]
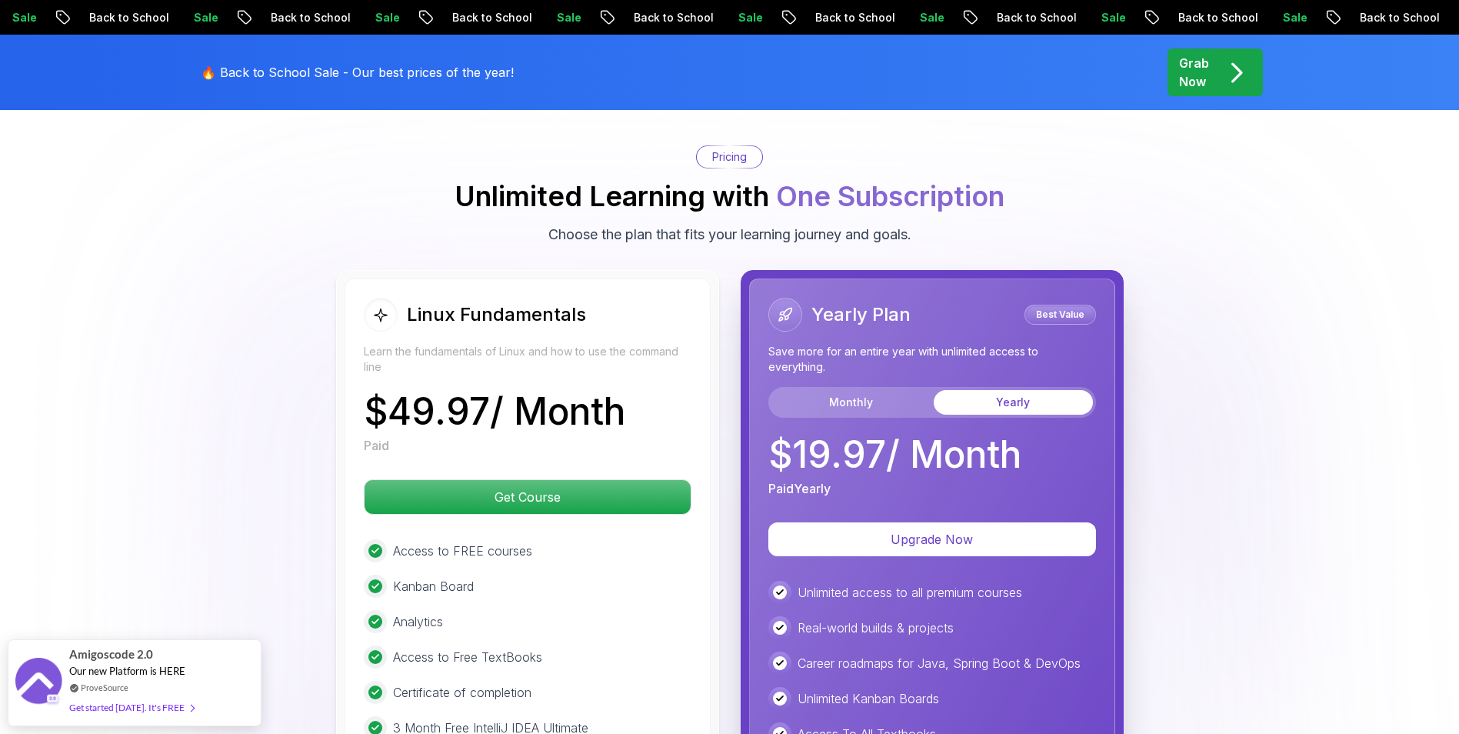
scroll to position [3538, 0]
